Goal: Task Accomplishment & Management: Use online tool/utility

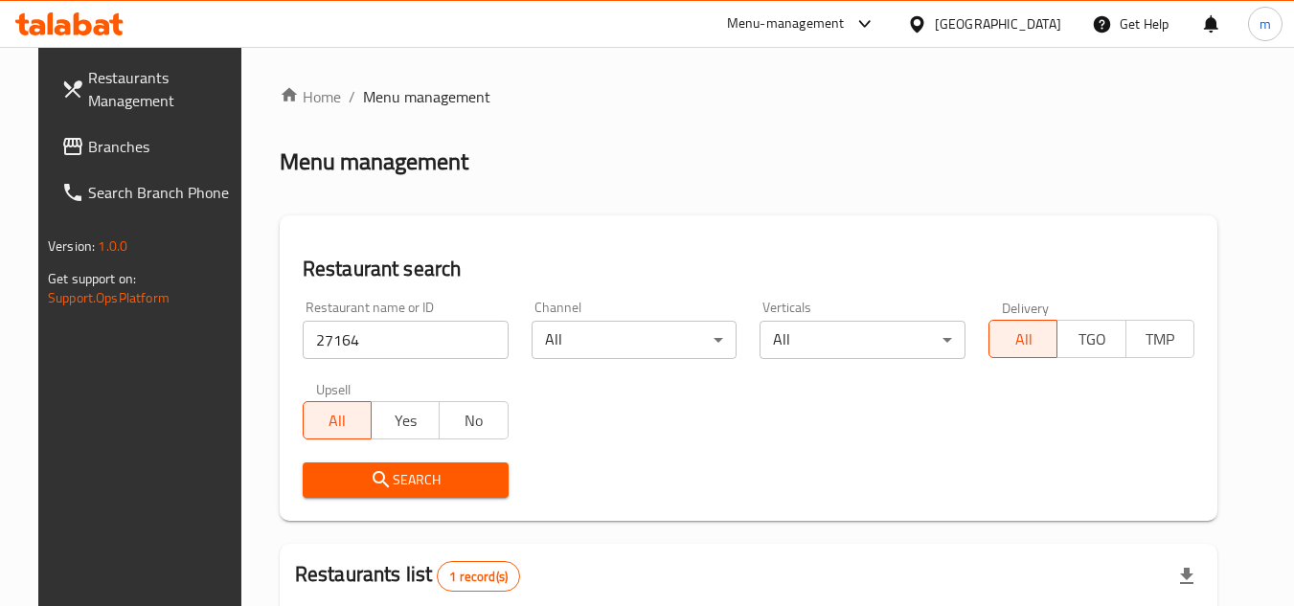
scroll to position [232, 0]
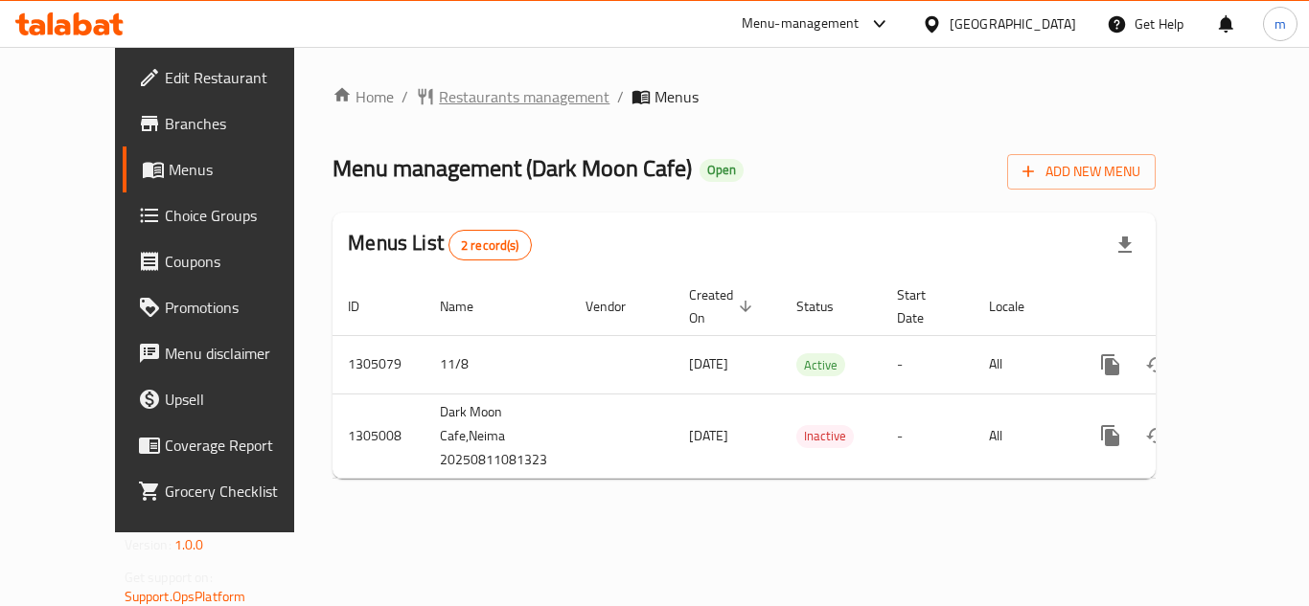
click at [476, 92] on span "Restaurants management" at bounding box center [524, 96] width 171 height 23
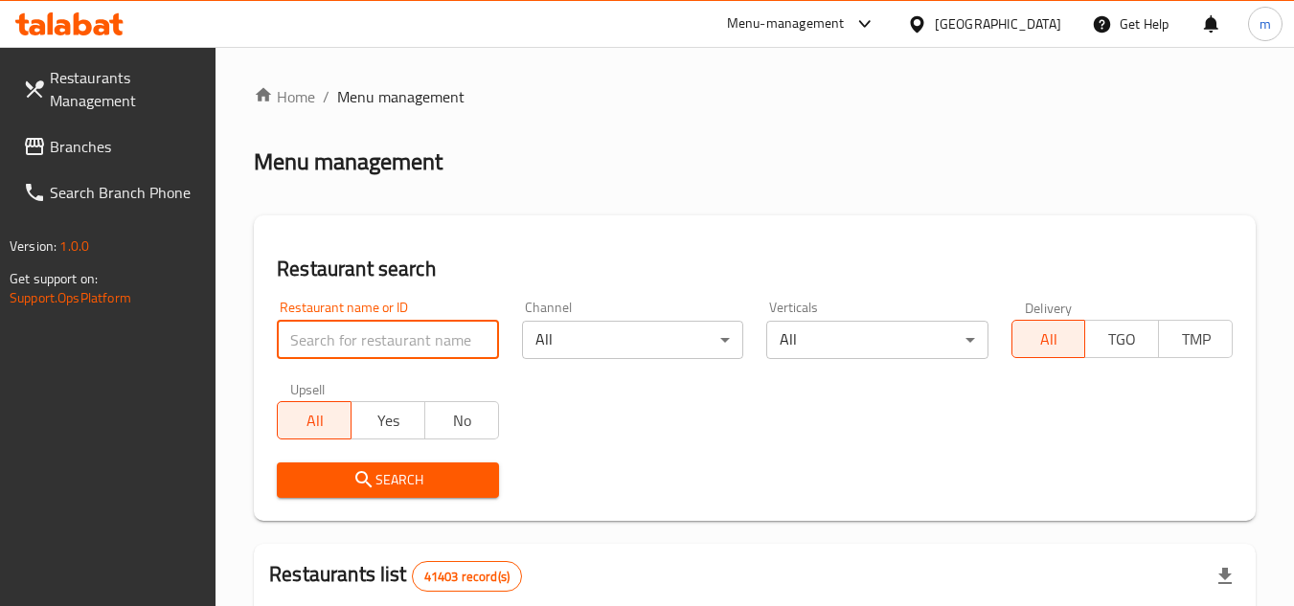
click at [360, 351] on input "search" at bounding box center [387, 340] width 221 height 38
paste input "703517"
type input "703517"
click at [330, 477] on span "Search" at bounding box center [387, 481] width 191 height 24
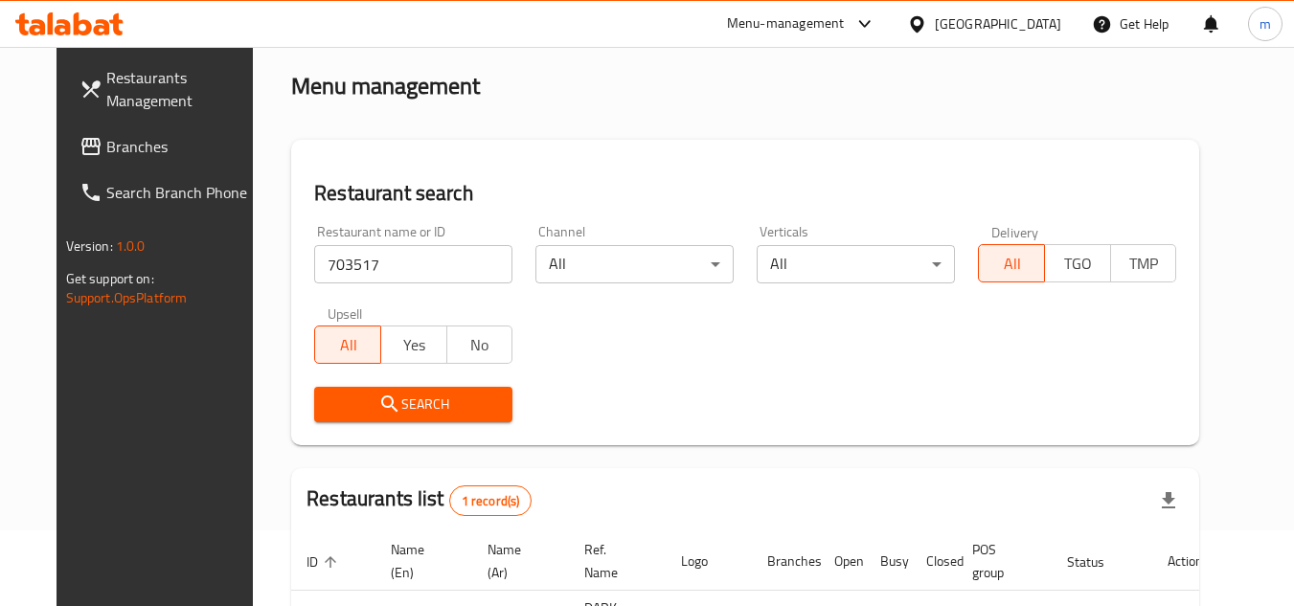
scroll to position [232, 0]
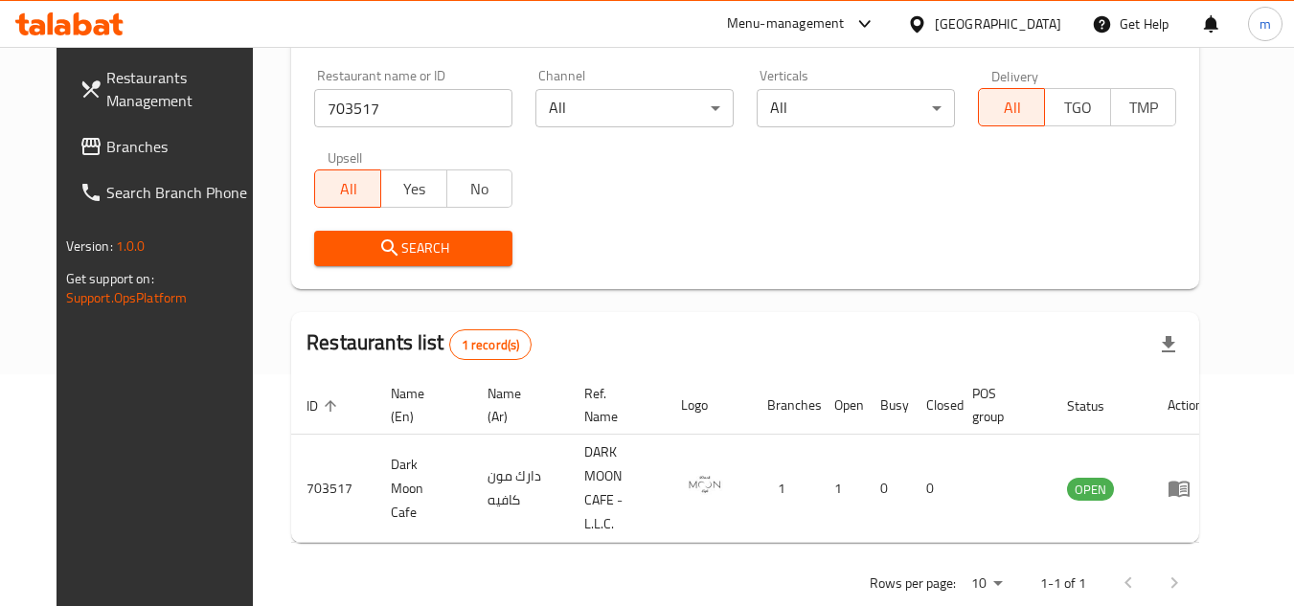
click at [994, 27] on div "[GEOGRAPHIC_DATA]" at bounding box center [998, 23] width 126 height 21
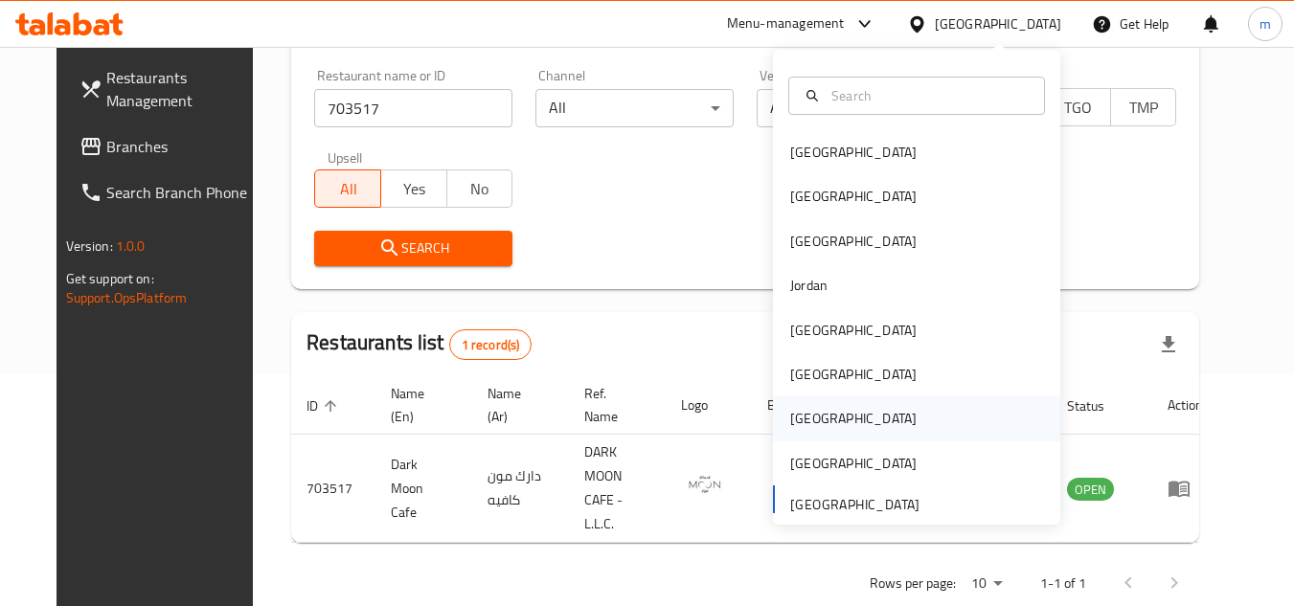
click at [819, 420] on div "Qatar" at bounding box center [853, 419] width 157 height 44
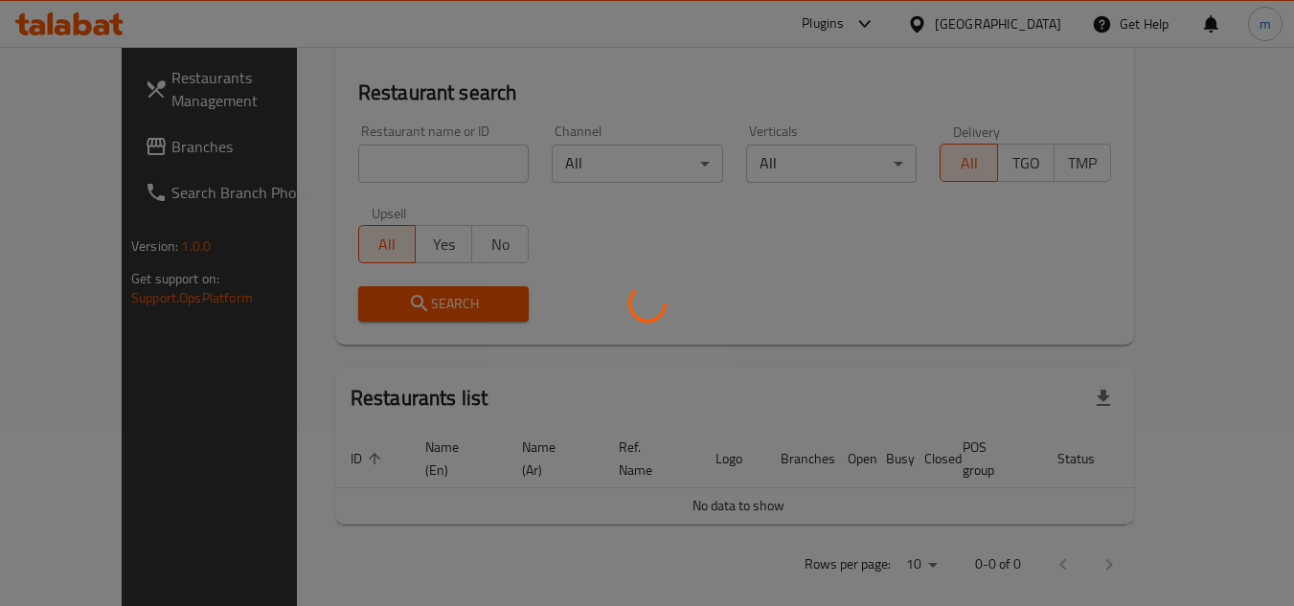
scroll to position [232, 0]
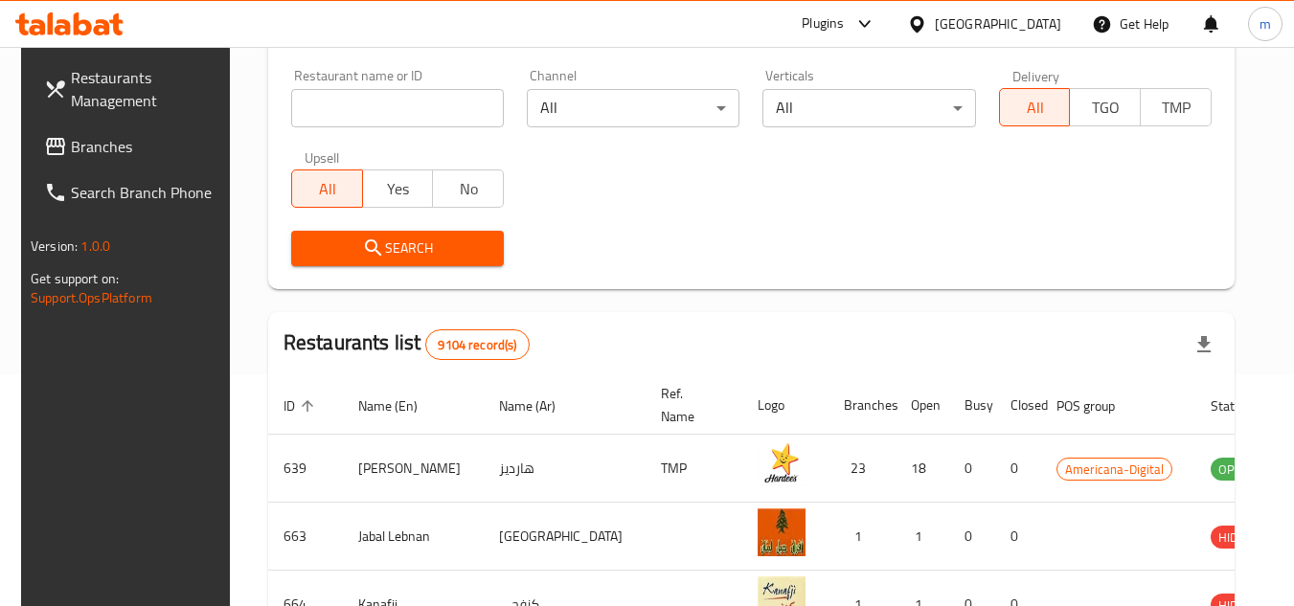
click at [83, 158] on span "Branches" at bounding box center [146, 146] width 151 height 23
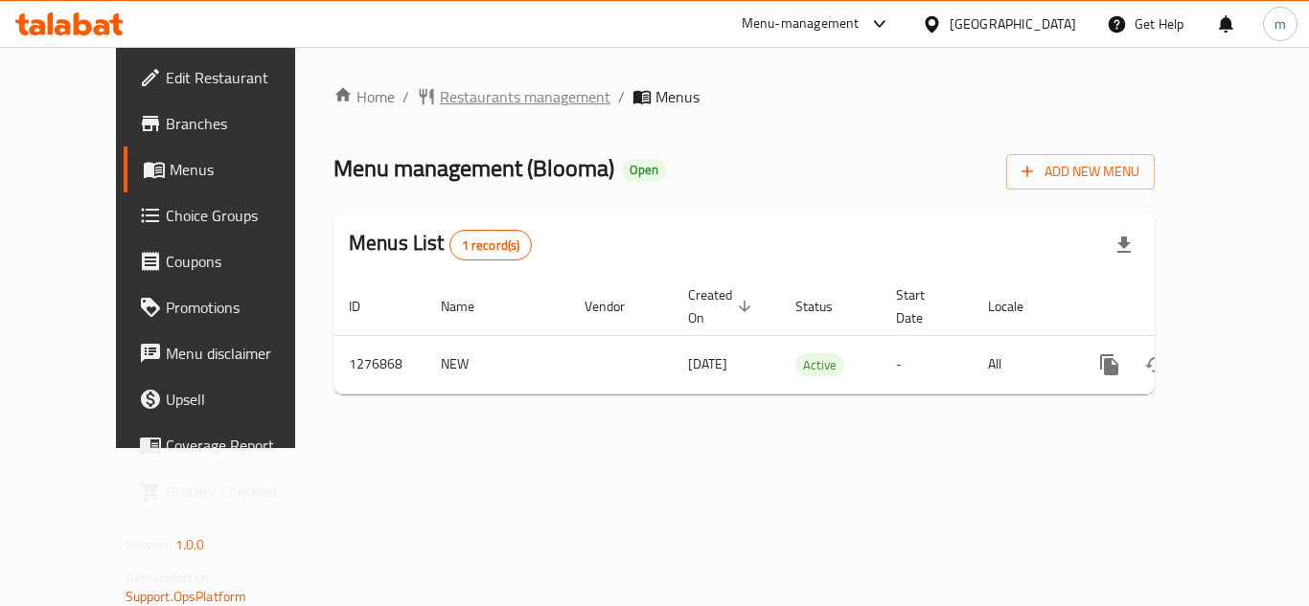
click at [477, 102] on span "Restaurants management" at bounding box center [525, 96] width 171 height 23
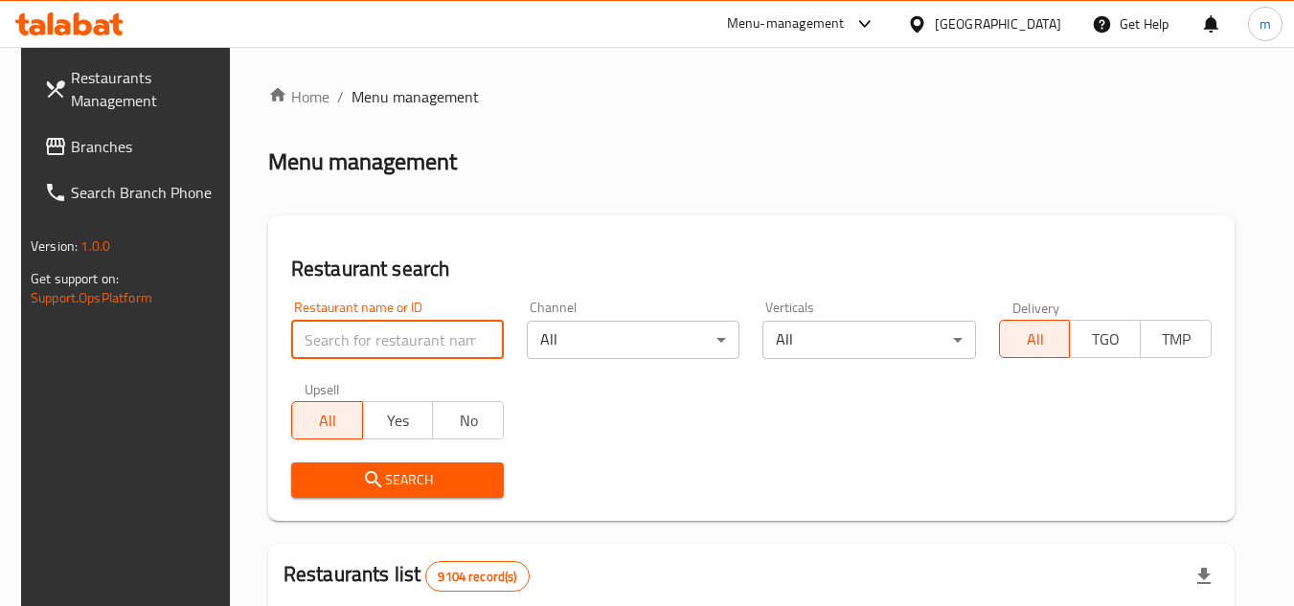
click at [397, 348] on input "search" at bounding box center [397, 340] width 213 height 38
paste input "692177/m"
type input "692177"
click at [405, 477] on span "Search" at bounding box center [398, 481] width 182 height 24
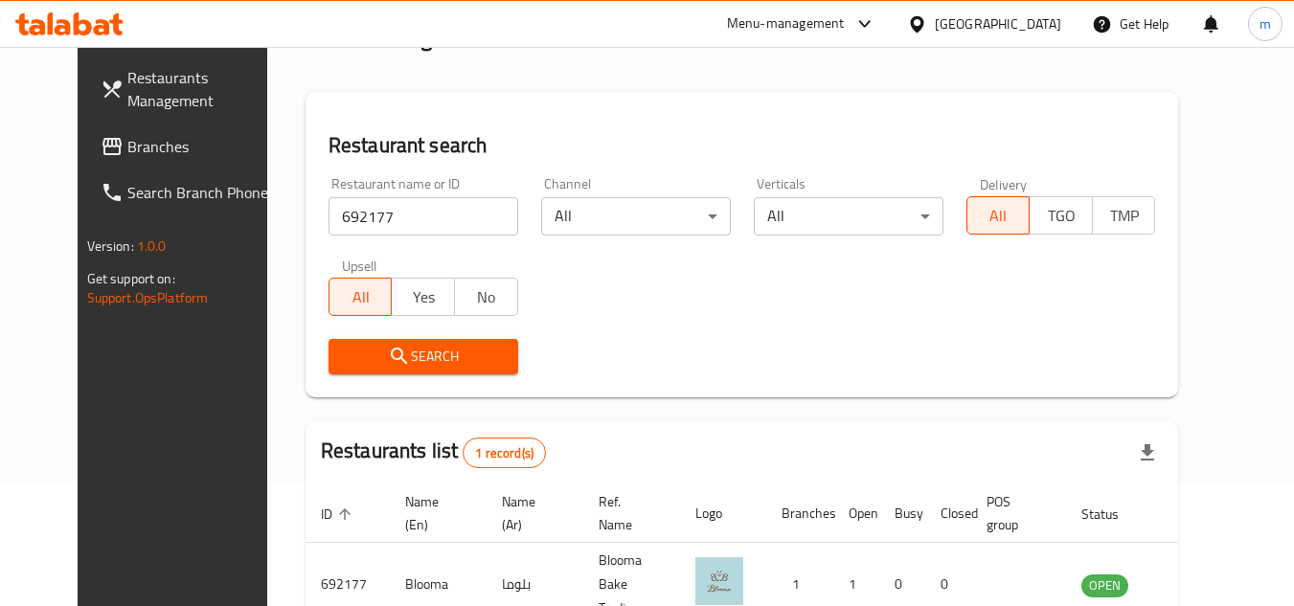
scroll to position [232, 0]
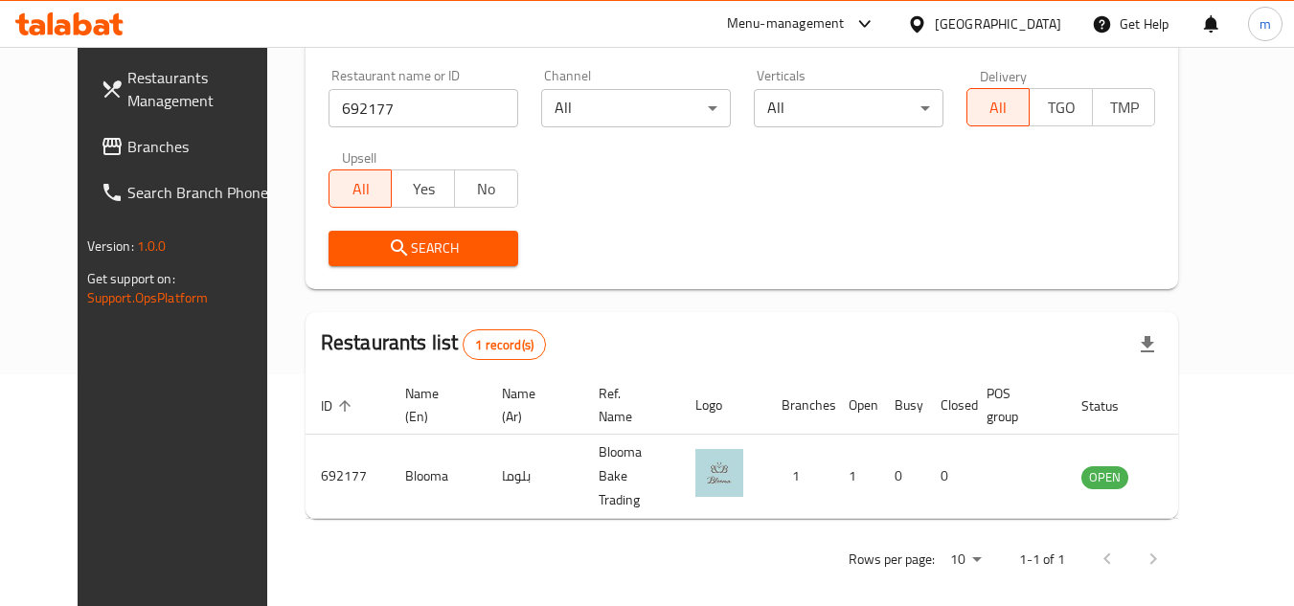
click at [1039, 32] on div "Qatar" at bounding box center [998, 23] width 126 height 21
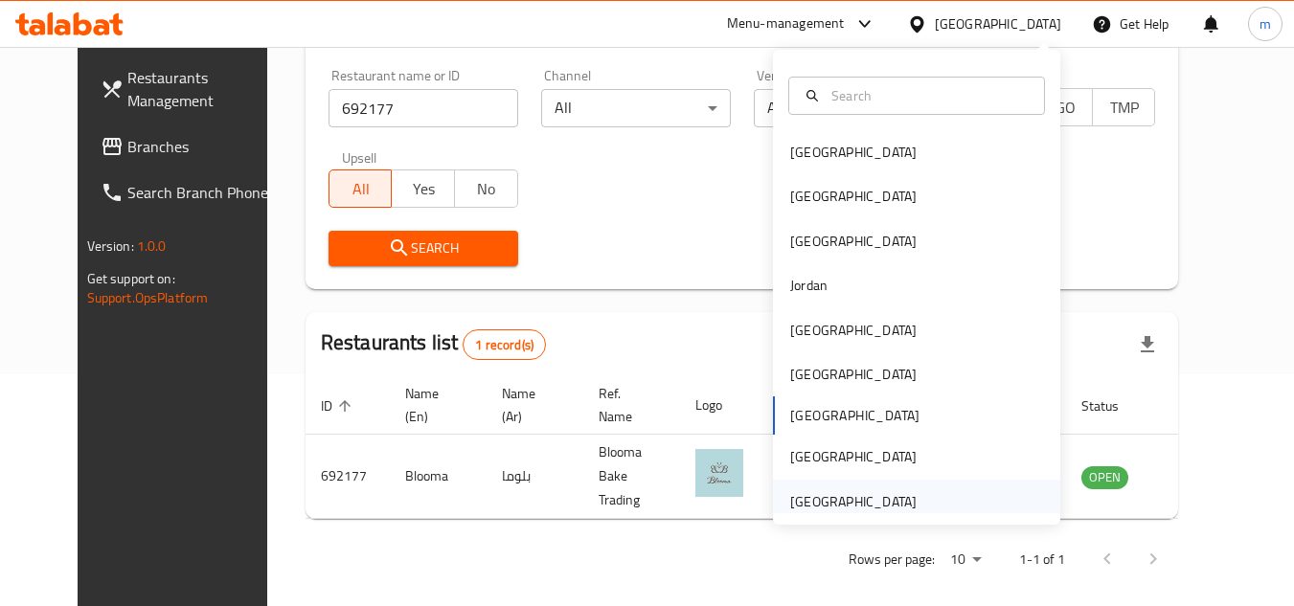
click at [869, 496] on div "[GEOGRAPHIC_DATA]" at bounding box center [853, 501] width 126 height 21
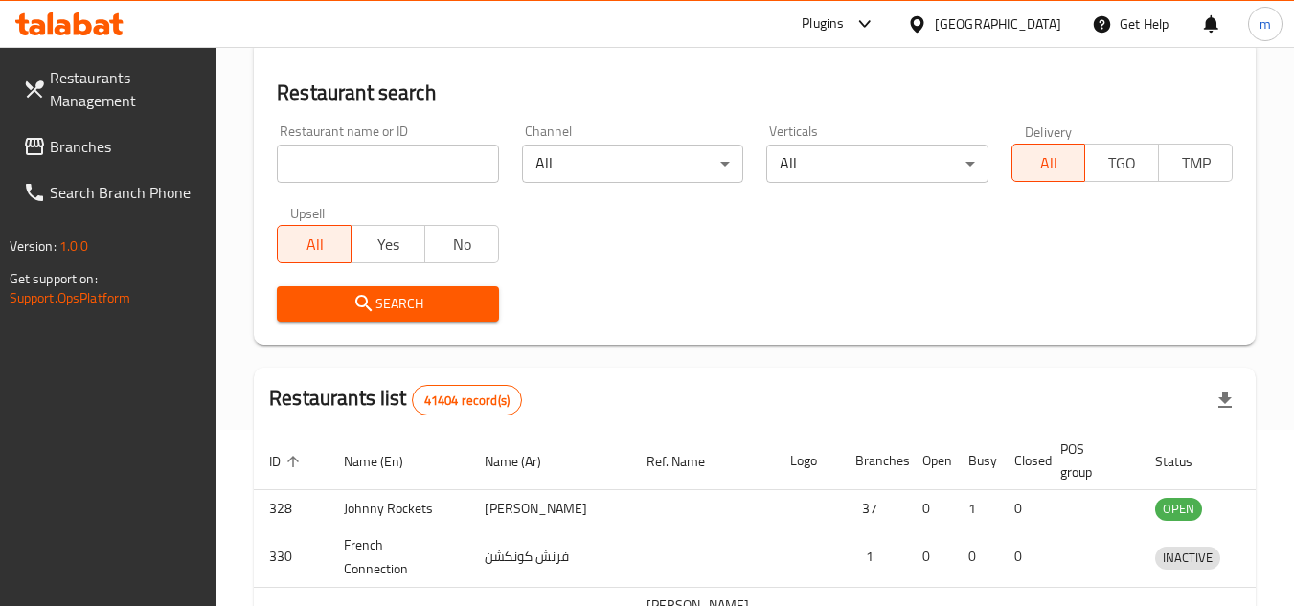
scroll to position [232, 0]
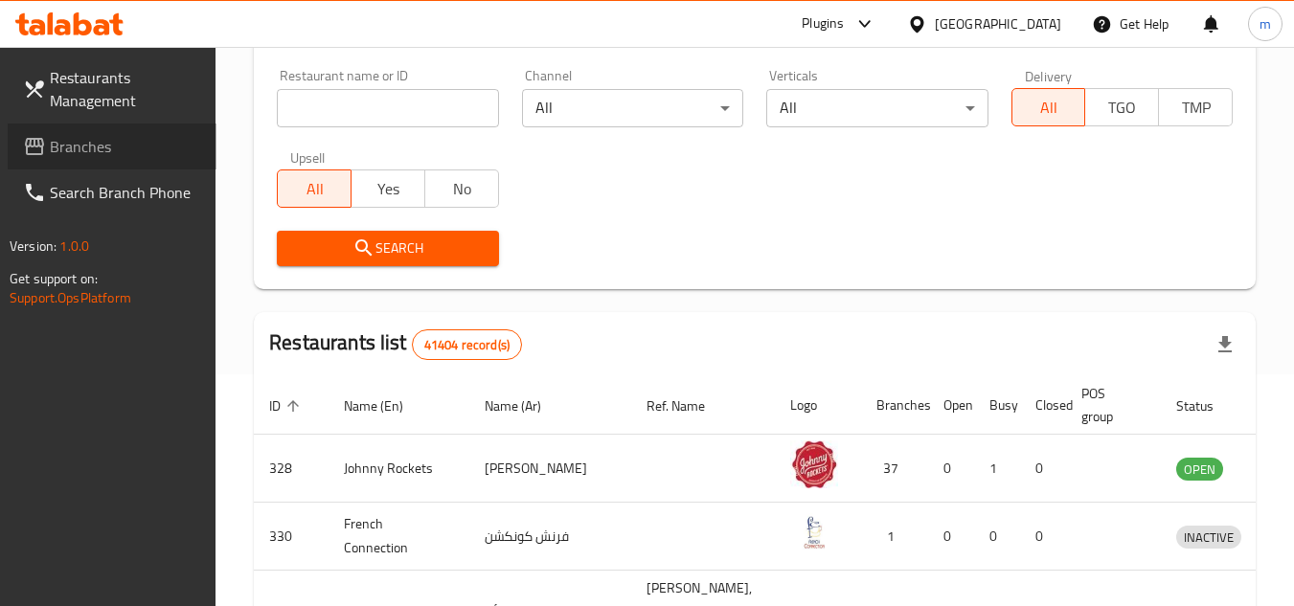
click at [141, 158] on link "Branches" at bounding box center [112, 147] width 209 height 46
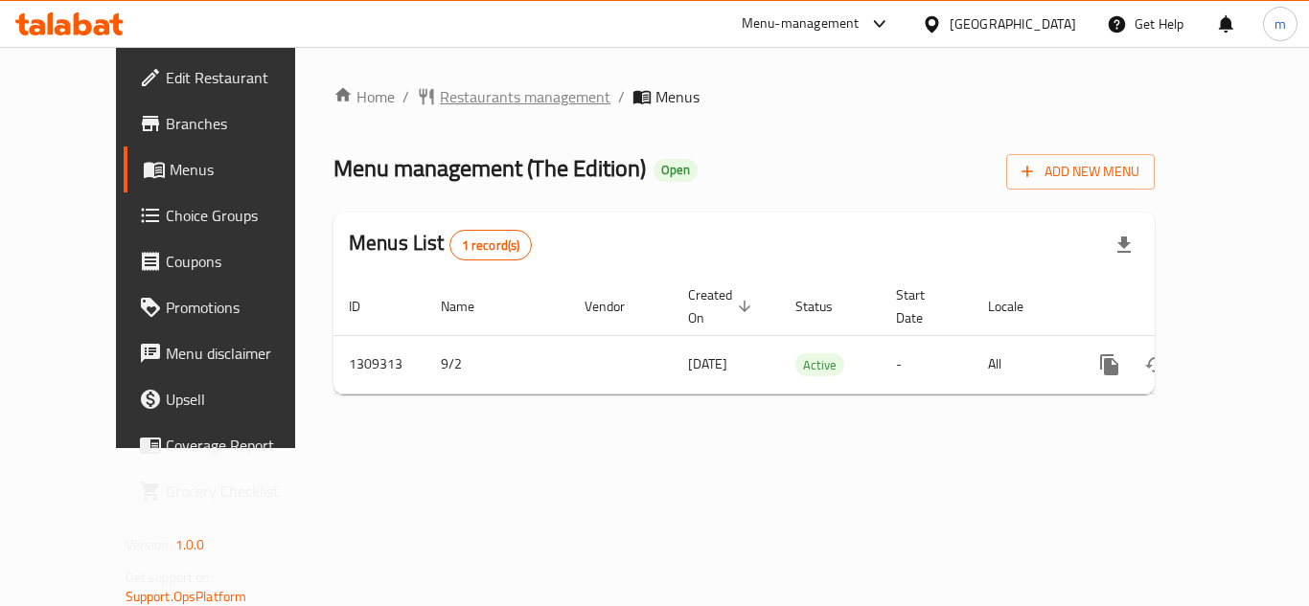
click at [499, 86] on span "Restaurants management" at bounding box center [525, 96] width 171 height 23
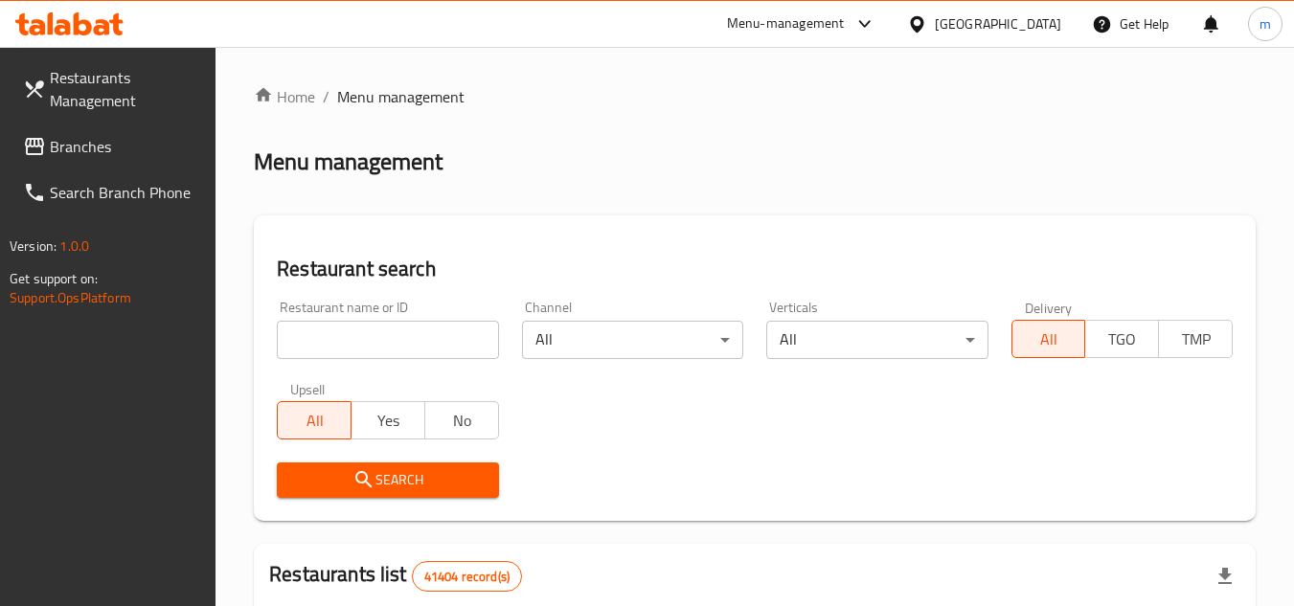
click at [334, 345] on input "search" at bounding box center [387, 340] width 221 height 38
paste input "705197/"
click at [376, 488] on span "Search" at bounding box center [387, 481] width 191 height 24
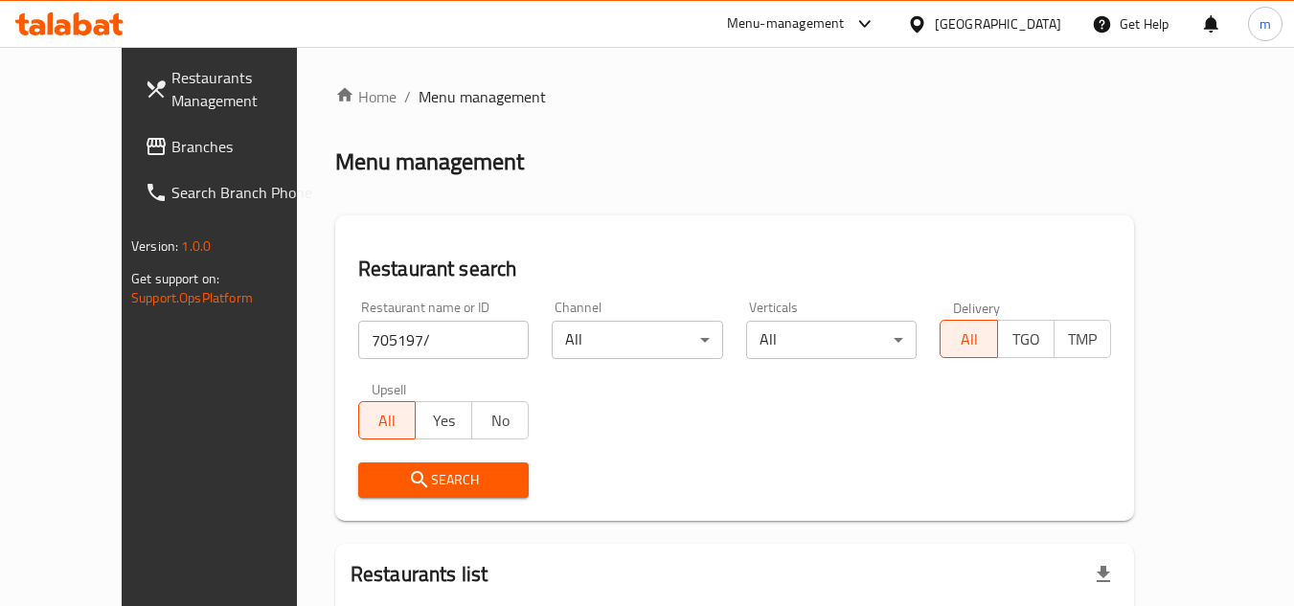
click at [397, 342] on input "705197/" at bounding box center [443, 340] width 171 height 38
type input "705197"
click at [391, 486] on span "Search" at bounding box center [444, 481] width 141 height 24
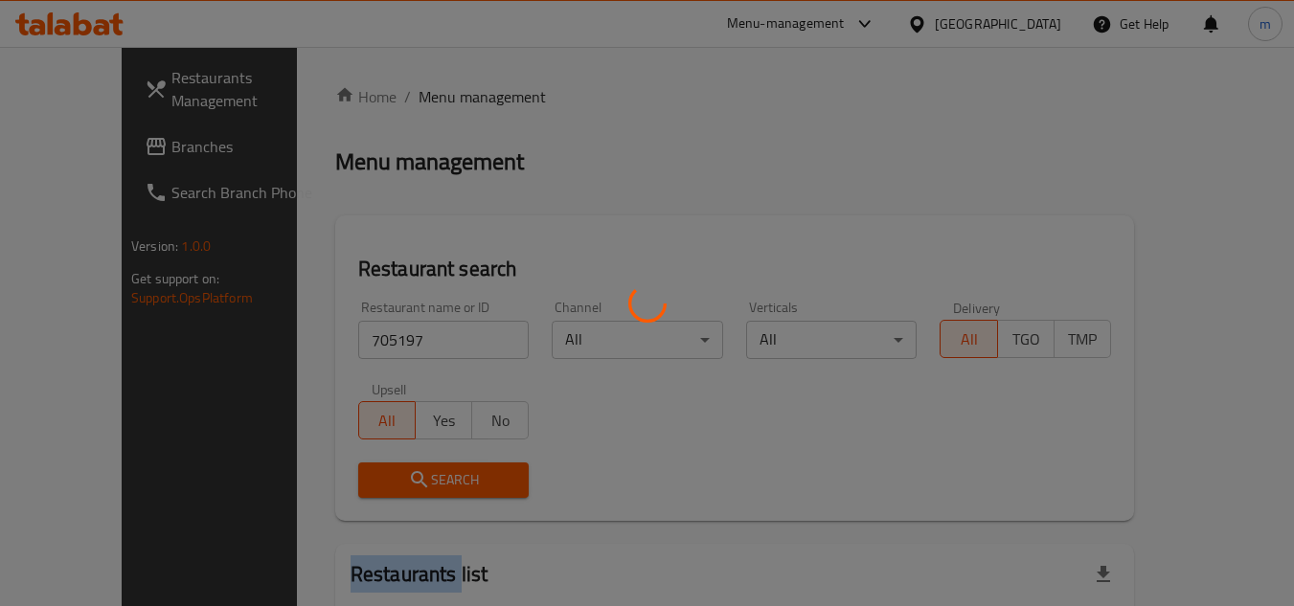
click at [391, 486] on div at bounding box center [647, 303] width 1294 height 606
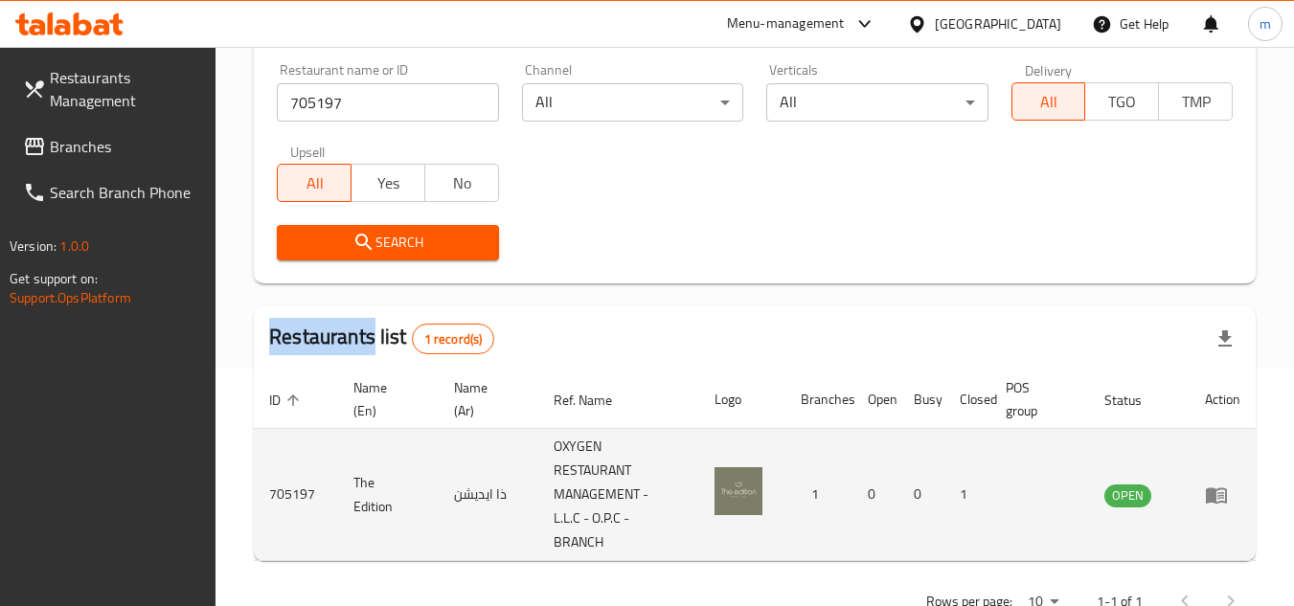
scroll to position [296, 0]
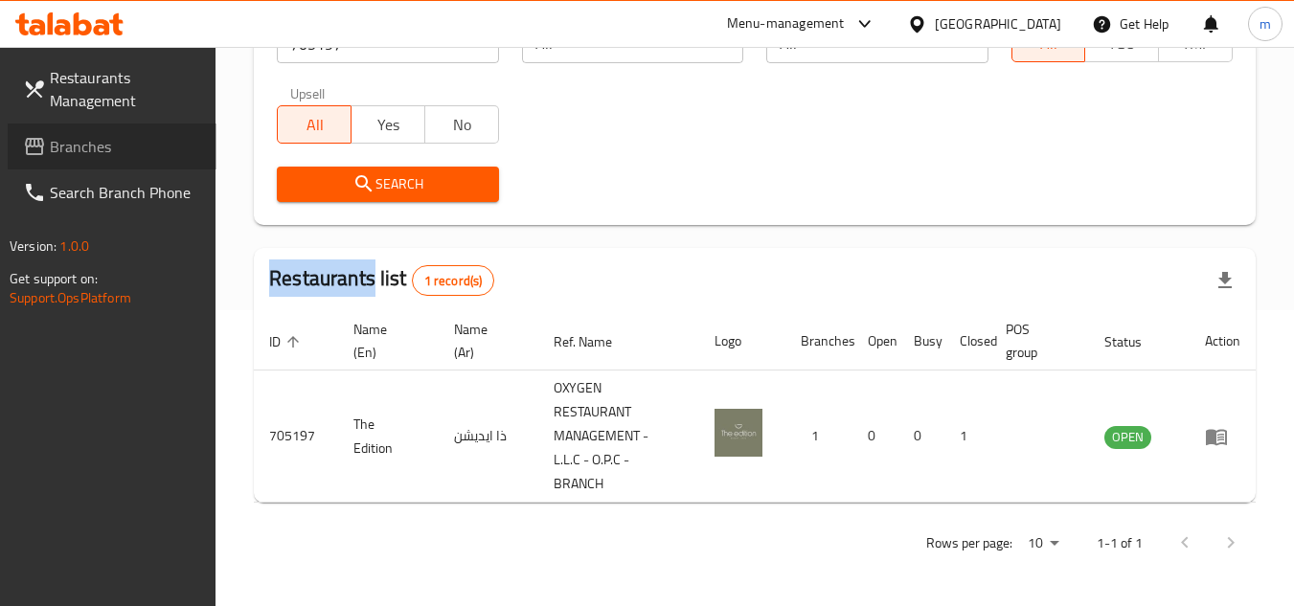
click at [95, 149] on span "Branches" at bounding box center [125, 146] width 151 height 23
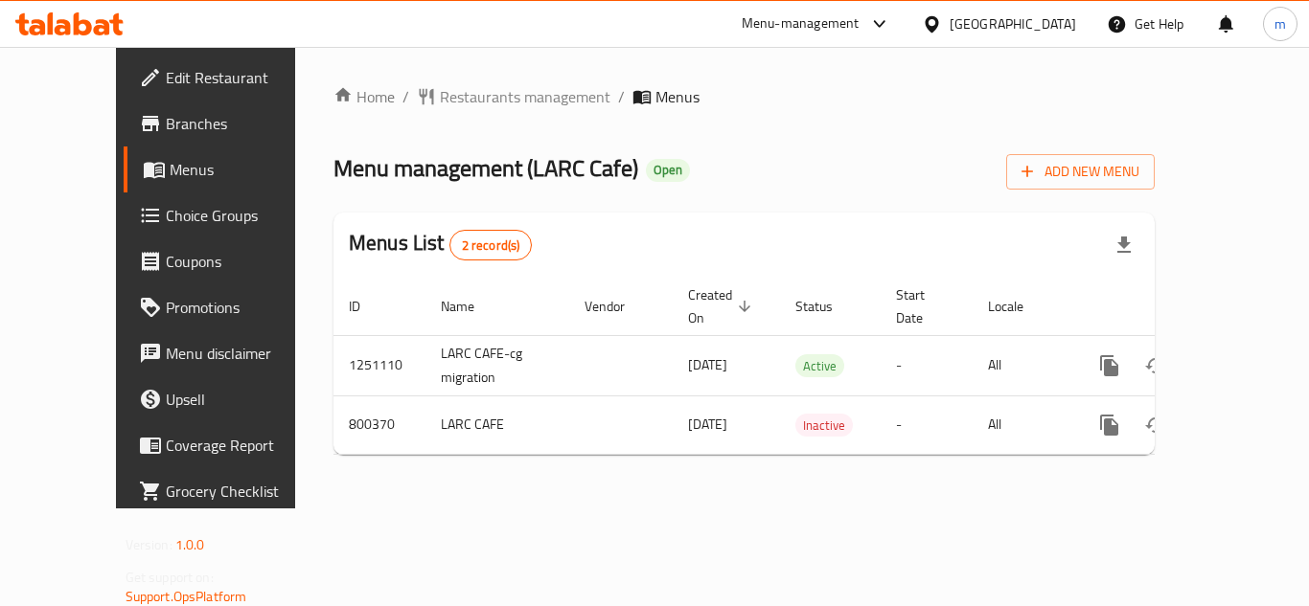
click at [494, 77] on div "Home / Restaurants management / Menus Menu management ( LARC Cafe ) Open Add Ne…" at bounding box center [744, 278] width 898 height 462
click at [488, 90] on span "Restaurants management" at bounding box center [525, 96] width 171 height 23
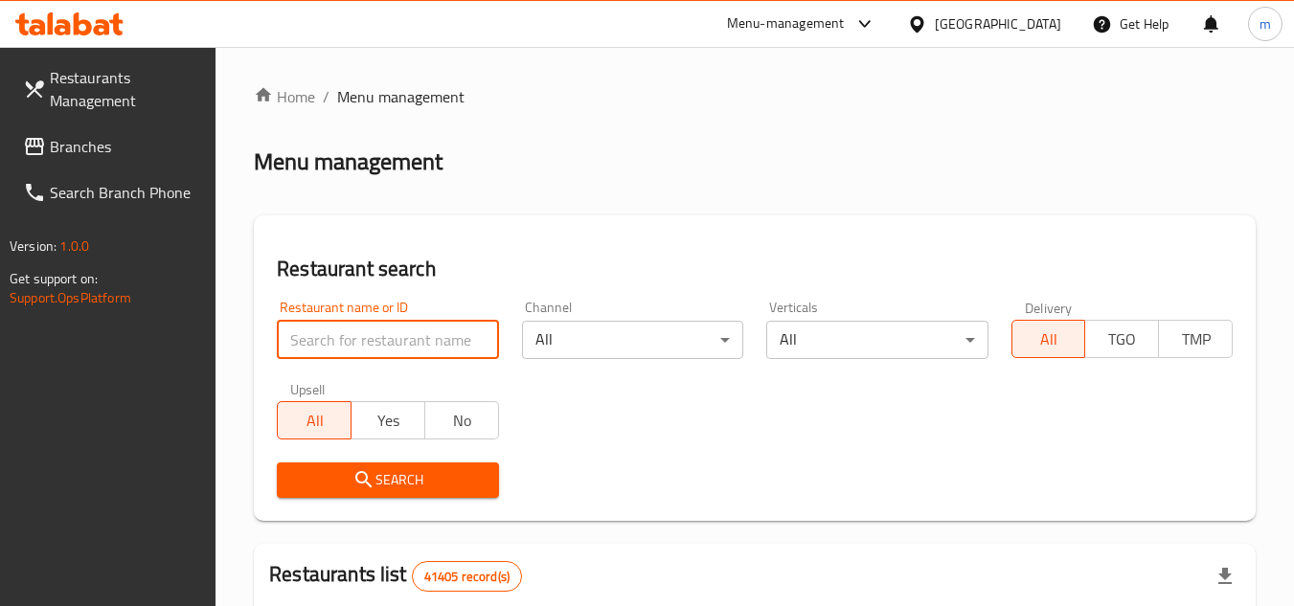
click at [355, 349] on input "search" at bounding box center [387, 340] width 221 height 38
paste input "653732"
type input "653732"
click at [315, 478] on span "Search" at bounding box center [387, 481] width 191 height 24
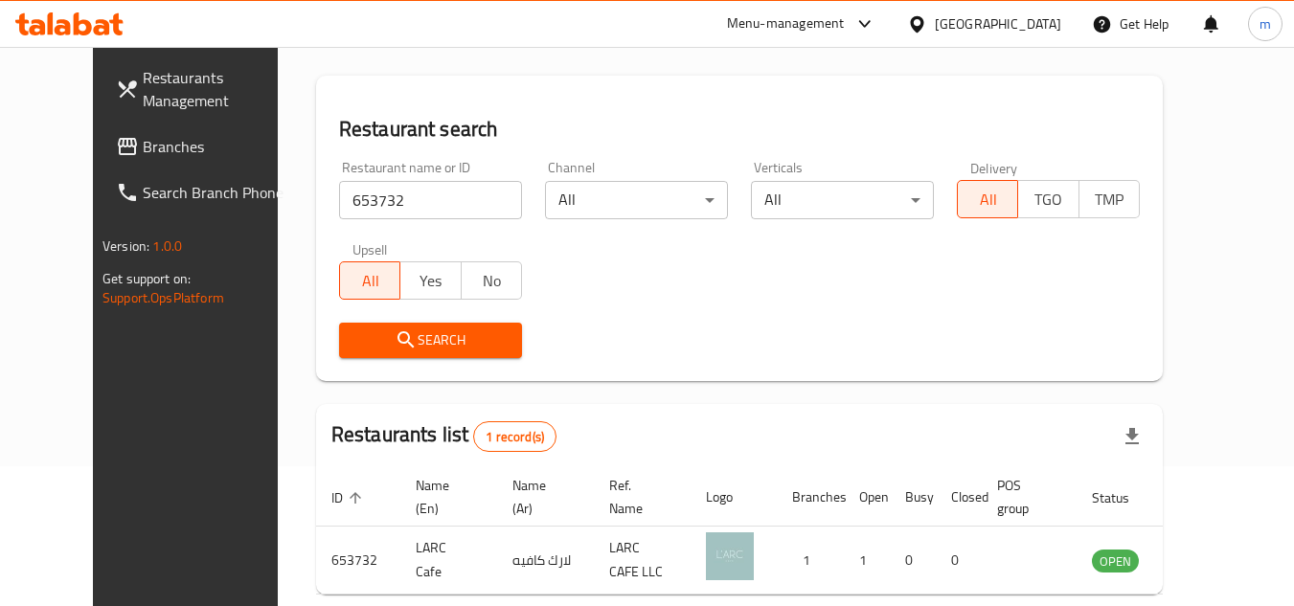
scroll to position [232, 0]
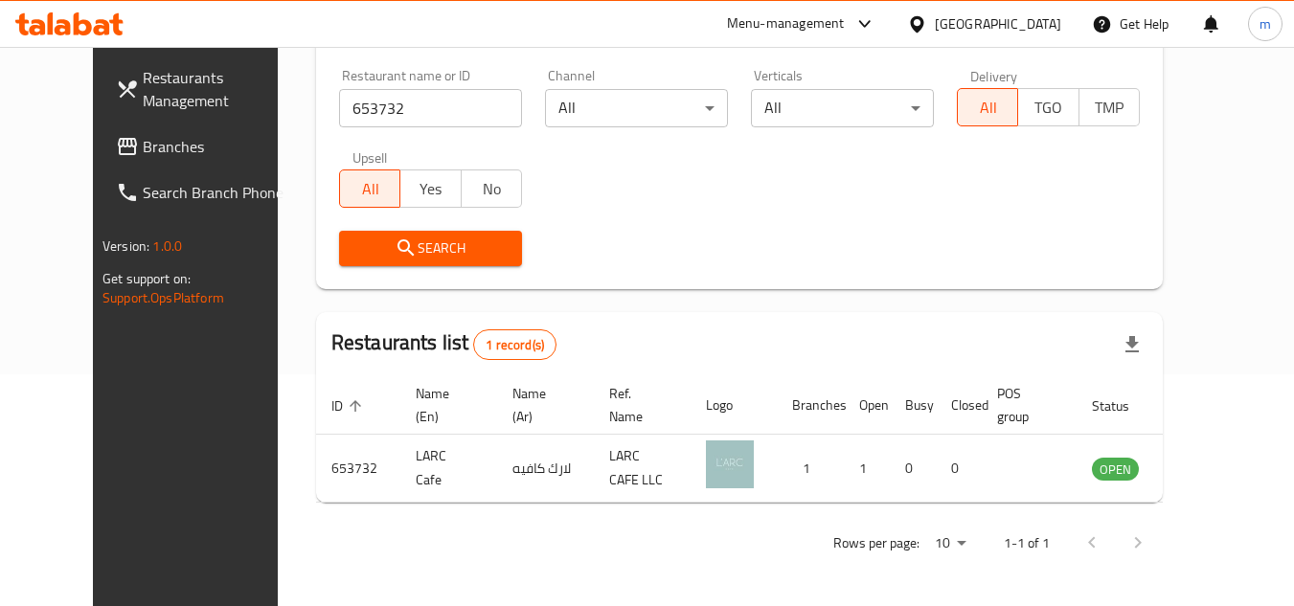
click at [143, 142] on span "Branches" at bounding box center [218, 146] width 151 height 23
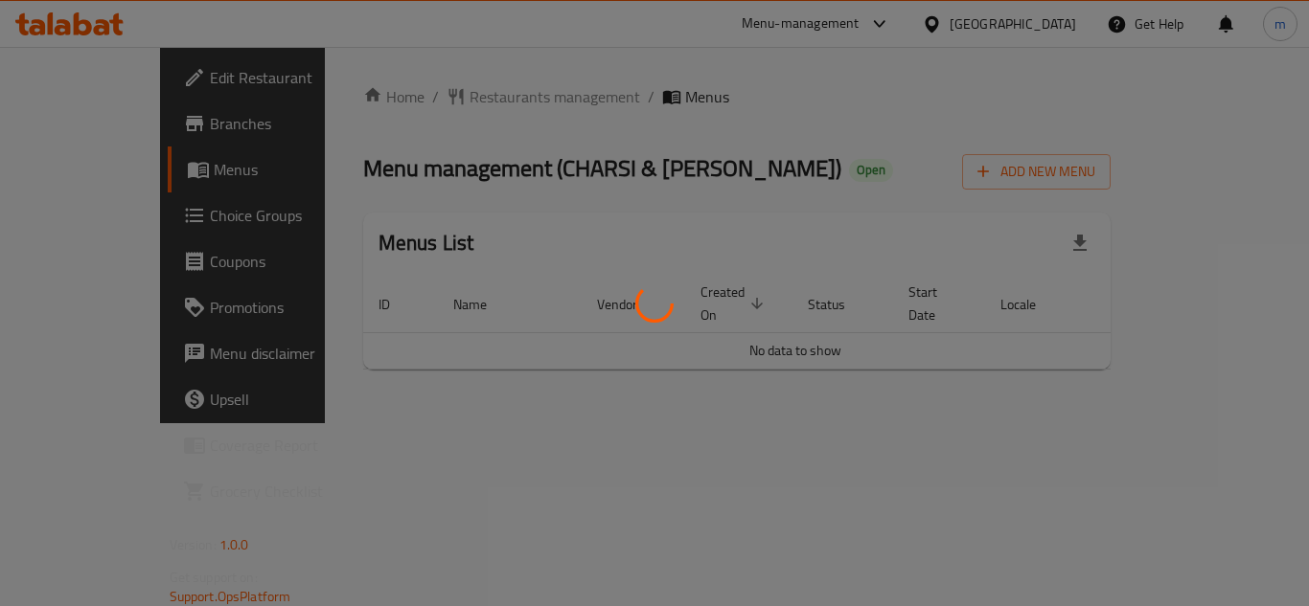
click at [468, 124] on div at bounding box center [654, 303] width 1309 height 606
drag, startPoint x: 207, startPoint y: 194, endPoint x: 194, endPoint y: 199, distance: 13.3
click at [194, 199] on div at bounding box center [654, 303] width 1309 height 606
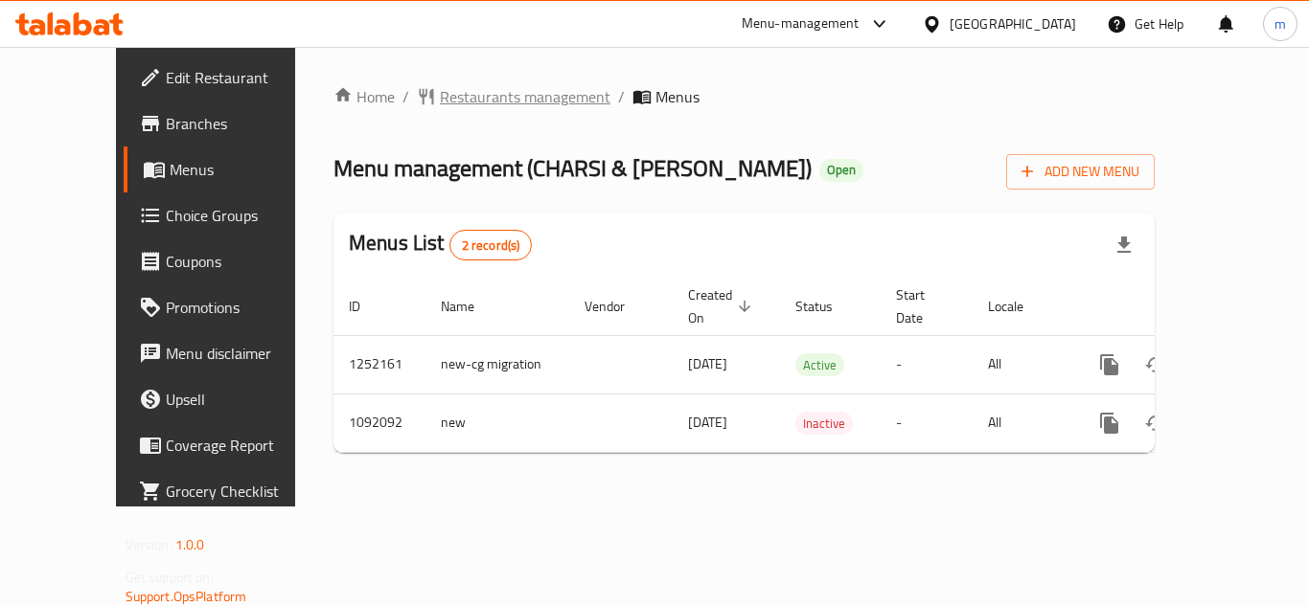
click at [461, 92] on span "Restaurants management" at bounding box center [525, 96] width 171 height 23
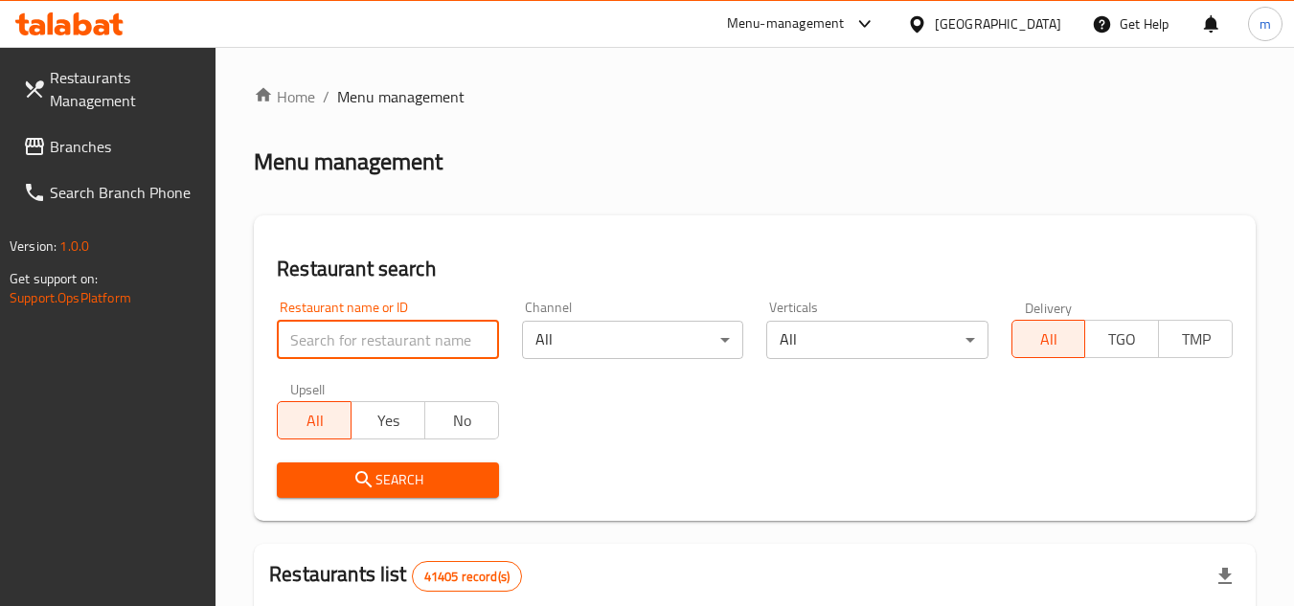
click at [408, 333] on input "search" at bounding box center [387, 340] width 221 height 38
paste input "664814"
type input "664814"
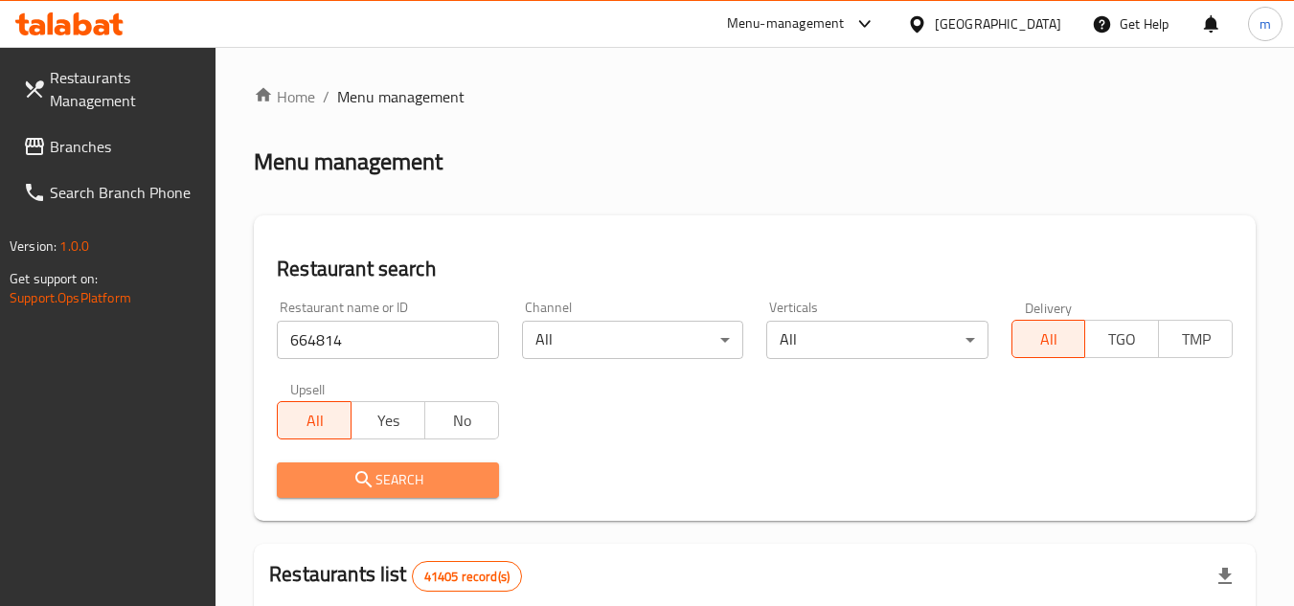
click at [382, 479] on span "Search" at bounding box center [387, 481] width 191 height 24
